Goal: Task Accomplishment & Management: Manage account settings

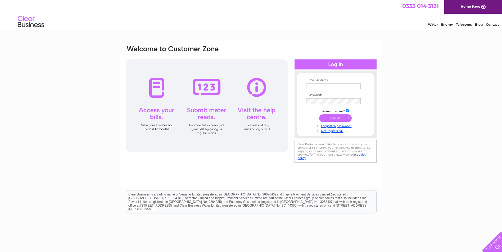
type input "[PERSON_NAME][EMAIL_ADDRESS][PERSON_NAME][DOMAIN_NAME]"
click at [342, 118] on input "submit" at bounding box center [335, 117] width 33 height 7
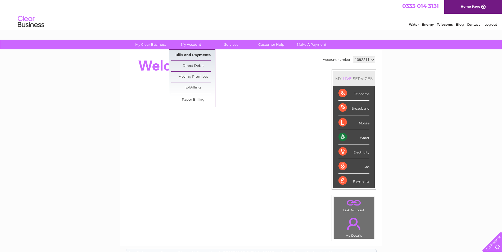
click at [191, 56] on link "Bills and Payments" at bounding box center [193, 55] width 44 height 11
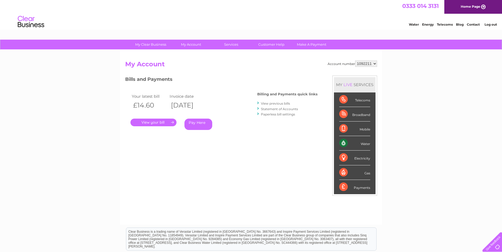
click at [157, 126] on link "." at bounding box center [153, 123] width 46 height 8
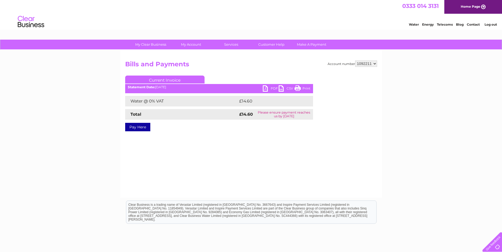
click at [267, 87] on link "PDF" at bounding box center [271, 89] width 16 height 8
